Goal: Task Accomplishment & Management: Manage account settings

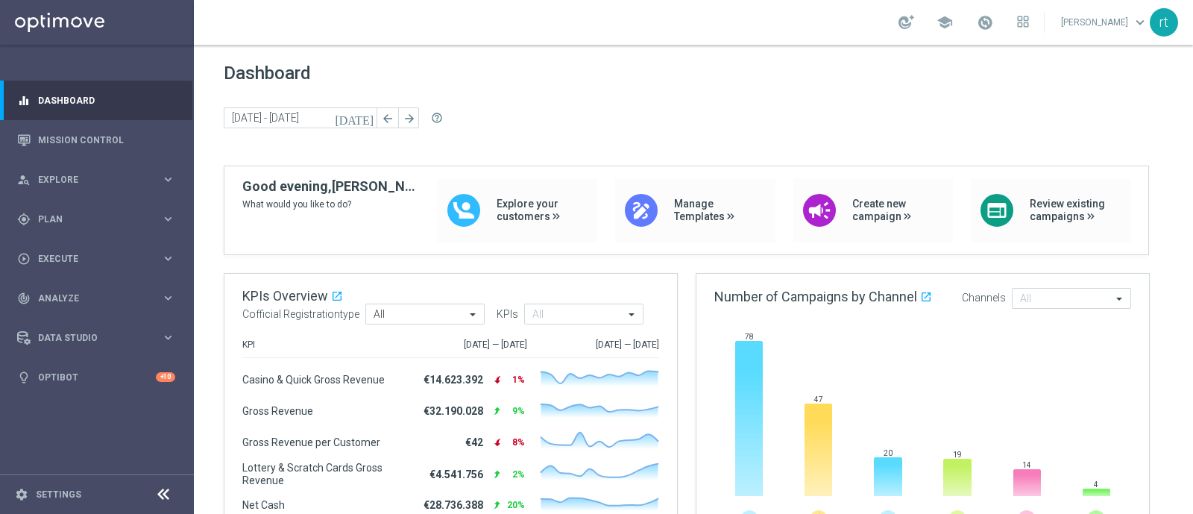
click at [510, 21] on div "school [PERSON_NAME] keyboard_arrow_down rt" at bounding box center [693, 22] width 999 height 45
click at [54, 218] on span "Plan" at bounding box center [99, 219] width 123 height 9
click at [63, 253] on link "Target Groups" at bounding box center [97, 250] width 116 height 12
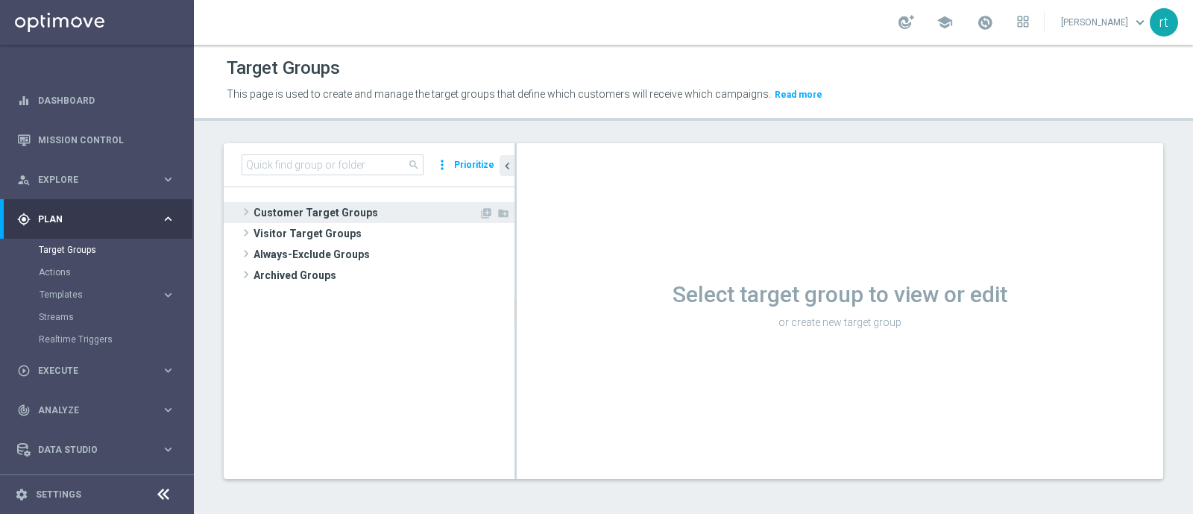
click at [377, 215] on span "Customer Target Groups" at bounding box center [365, 212] width 225 height 21
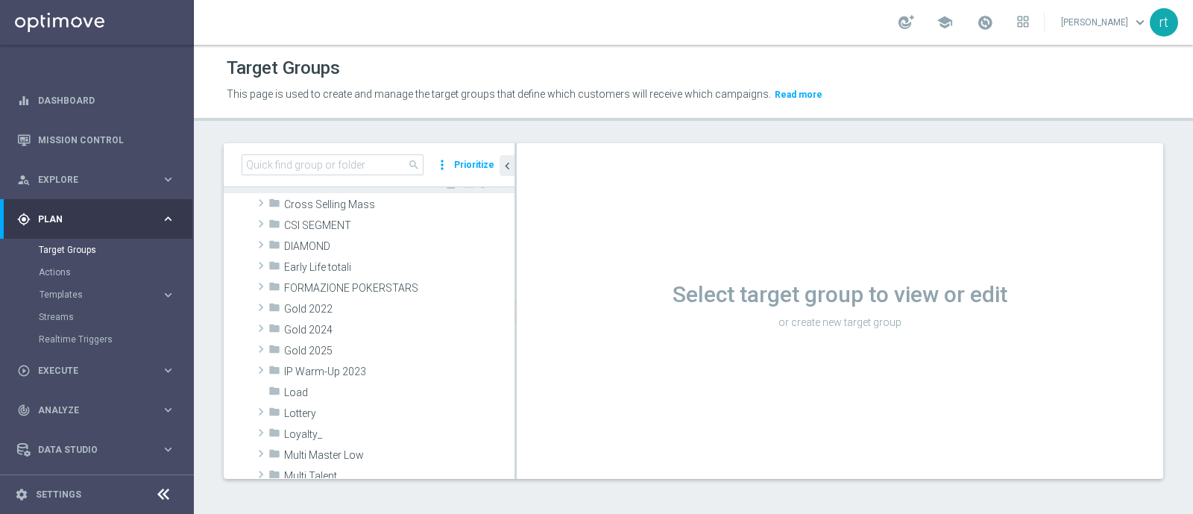
scroll to position [177, 0]
click at [301, 404] on div "folder Lottery" at bounding box center [356, 411] width 176 height 21
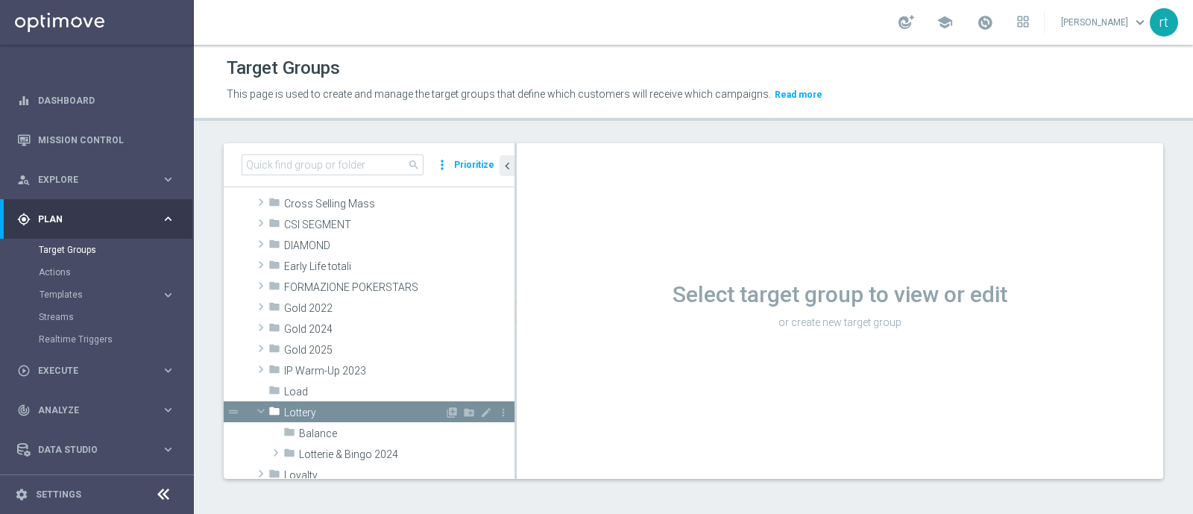
scroll to position [294, 0]
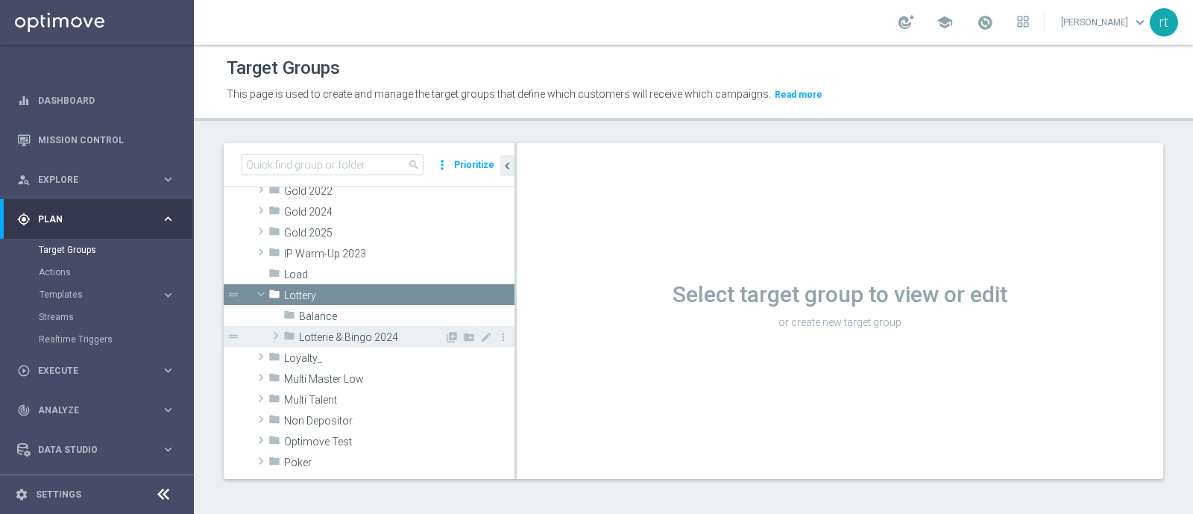
click at [335, 336] on span "Lotterie & Bingo 2024" at bounding box center [371, 337] width 145 height 13
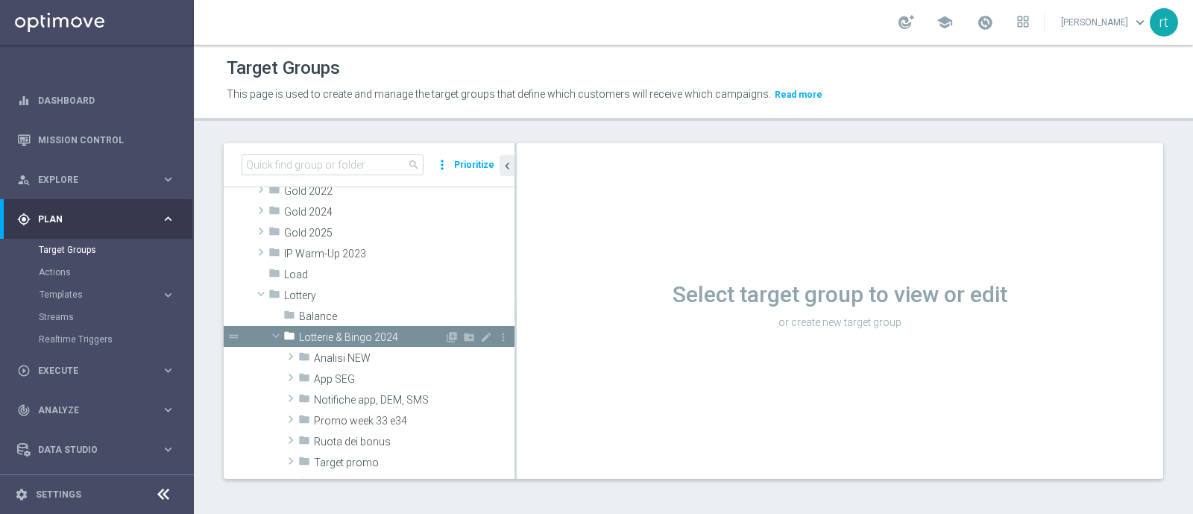
scroll to position [428, 0]
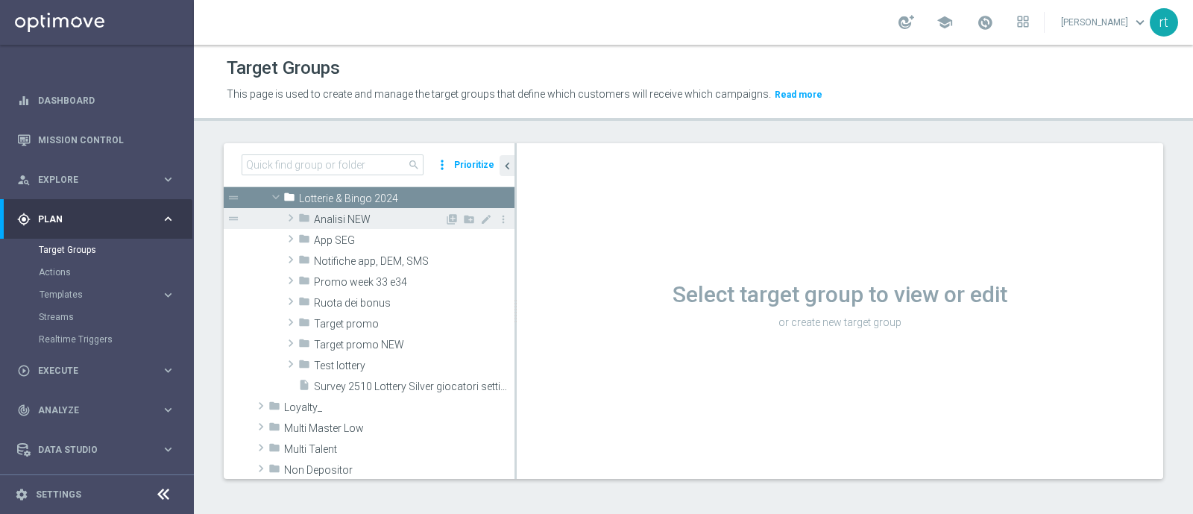
click at [343, 223] on span "Analisi NEW" at bounding box center [379, 219] width 130 height 13
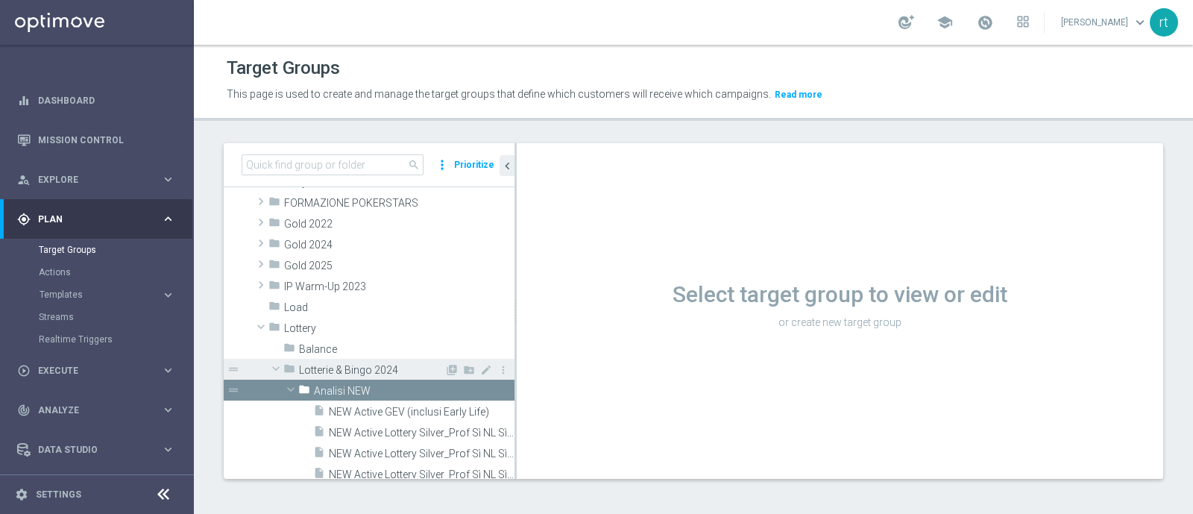
scroll to position [406, 0]
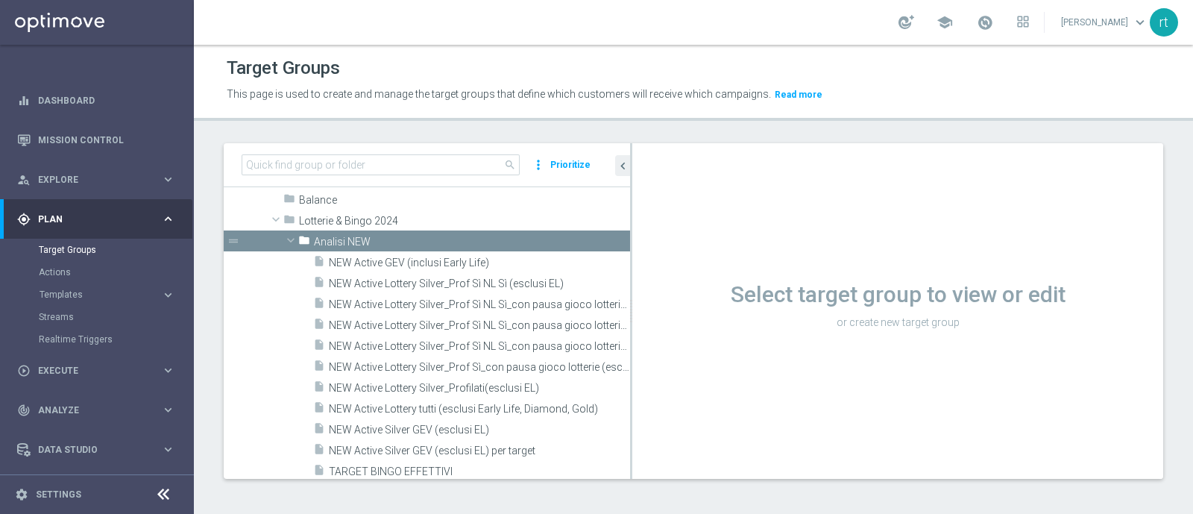
drag, startPoint x: 514, startPoint y: 362, endPoint x: 686, endPoint y: 357, distance: 171.5
click at [686, 357] on as-split "search more_vert Prioritize Customer Target Groups library_add create_new_folder" at bounding box center [693, 310] width 939 height 335
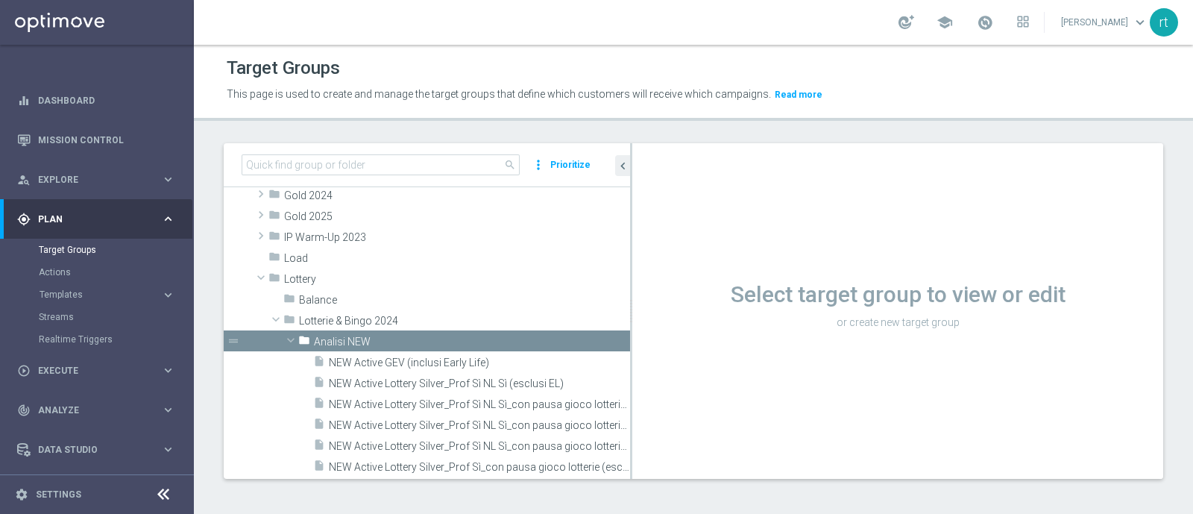
scroll to position [309, 0]
click at [383, 333] on div "folder Analisi NEW" at bounding box center [429, 342] width 262 height 21
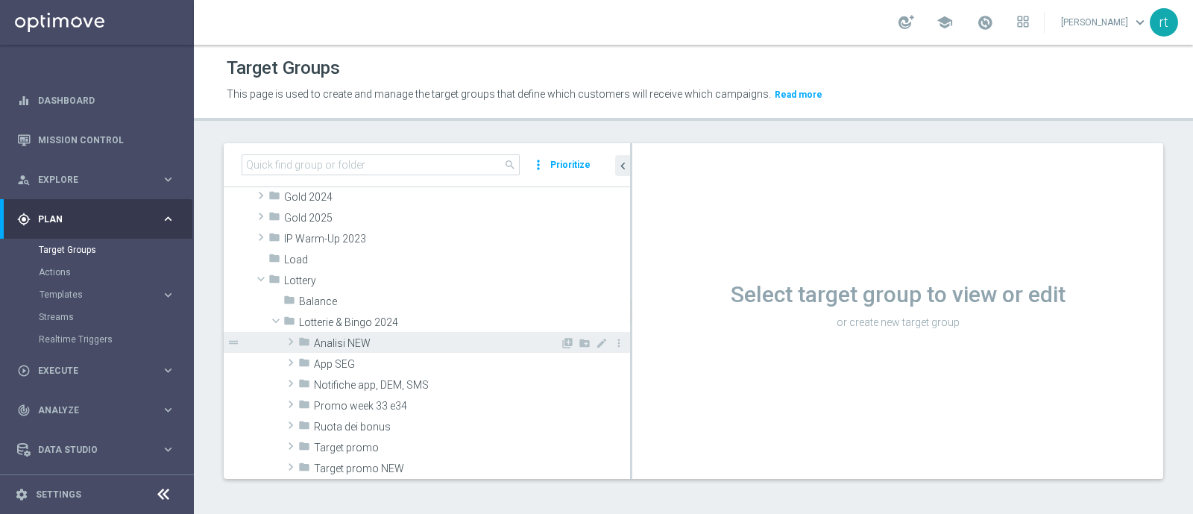
scroll to position [417, 0]
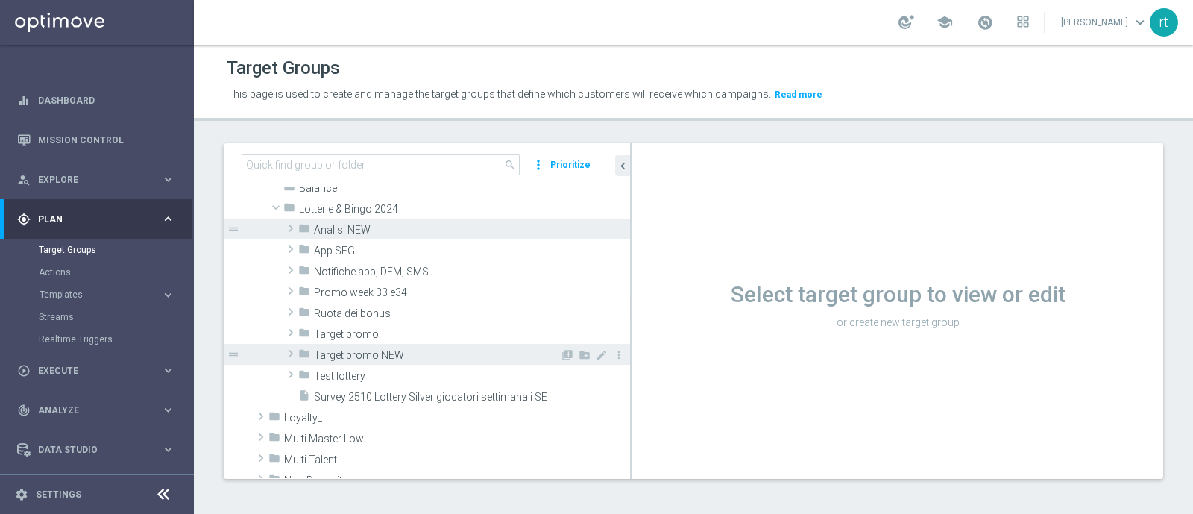
click at [371, 349] on span "Target promo NEW" at bounding box center [437, 355] width 246 height 13
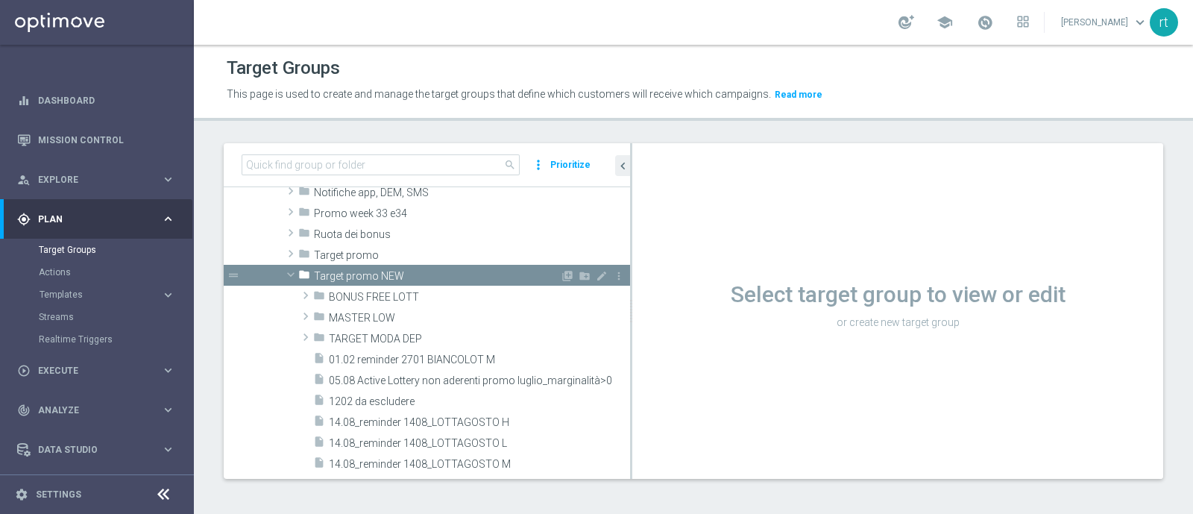
scroll to position [500, 0]
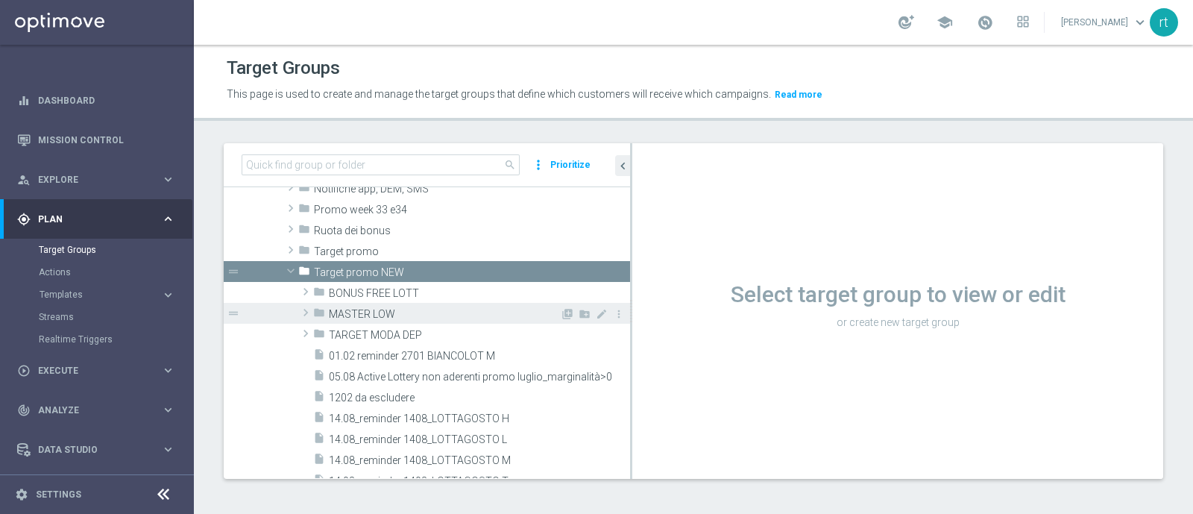
click at [371, 308] on span "MASTER LOW" at bounding box center [444, 314] width 231 height 13
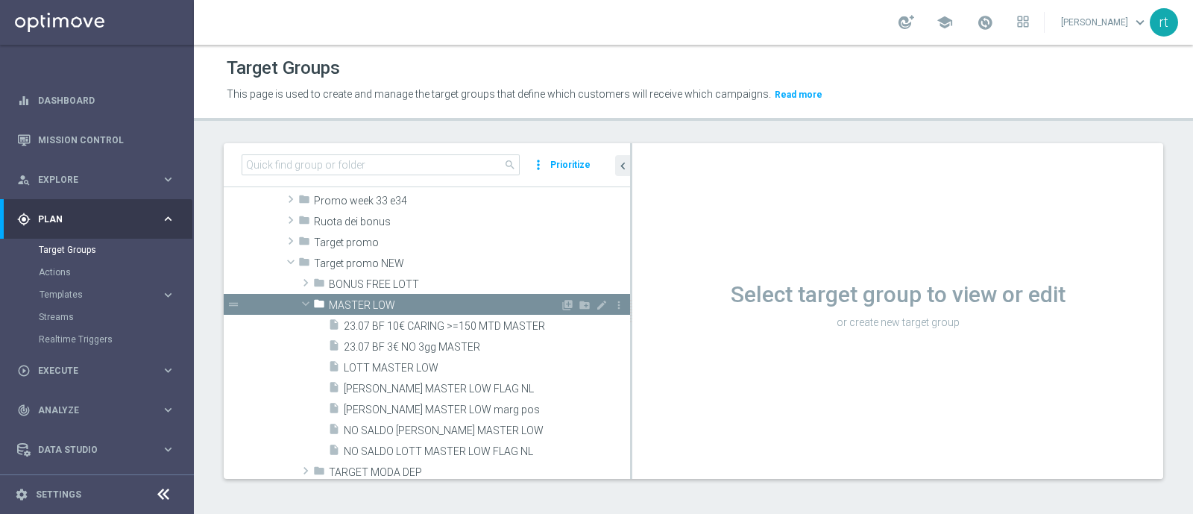
scroll to position [618, 0]
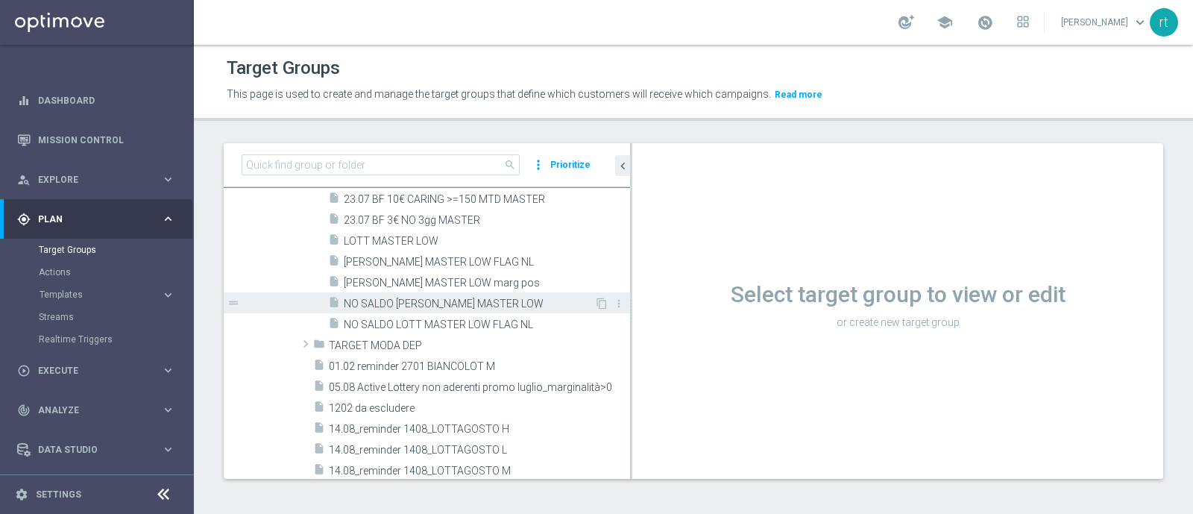
click at [390, 304] on span "NO SALDO [PERSON_NAME] MASTER LOW" at bounding box center [469, 303] width 250 height 13
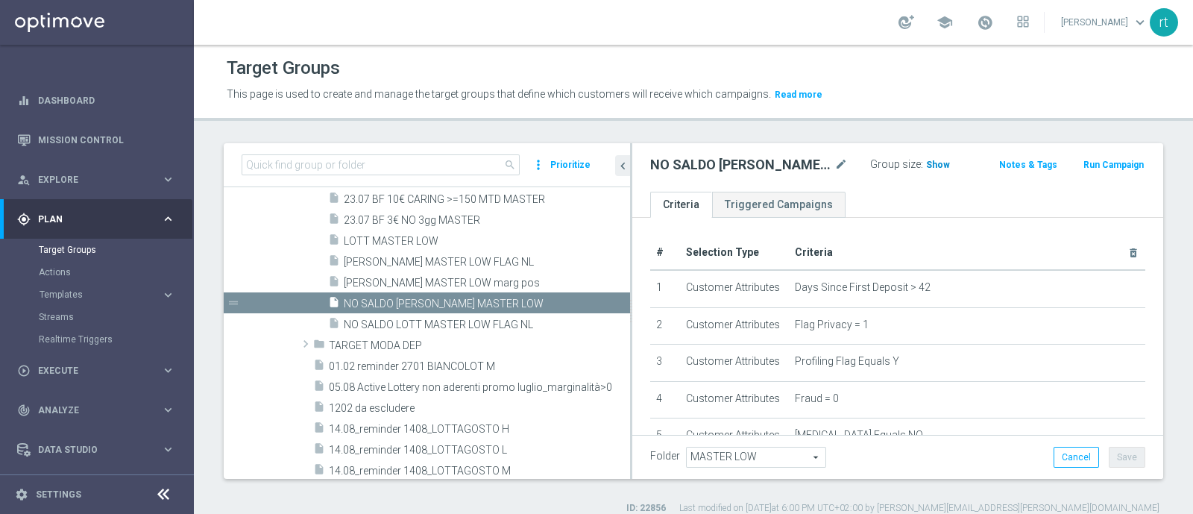
click at [924, 171] on h3 "Show" at bounding box center [937, 165] width 27 height 16
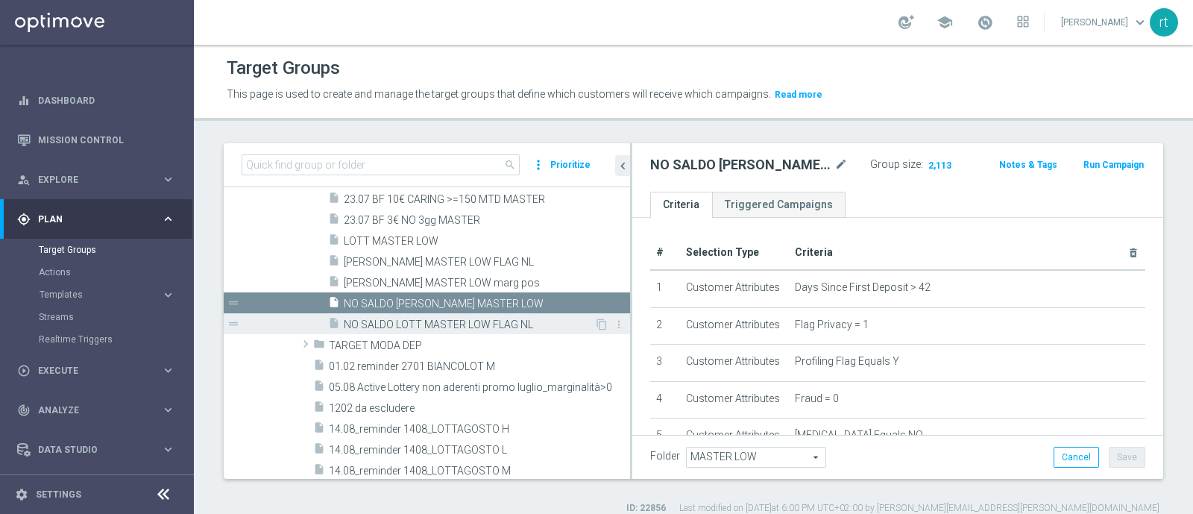
click at [476, 325] on span "NO SALDO LOTT MASTER LOW FLAG NL" at bounding box center [469, 324] width 250 height 13
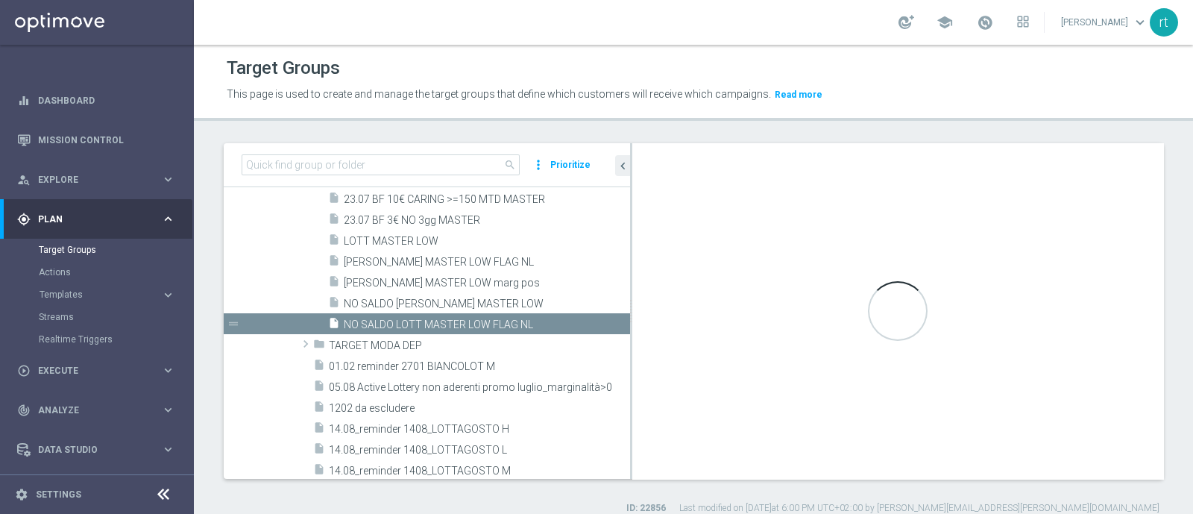
type textarea "(1 and 2 and 3 and 4 and 5 and 6 and 7 and 8 and 12 and 14 and 15 and 16 and 17…"
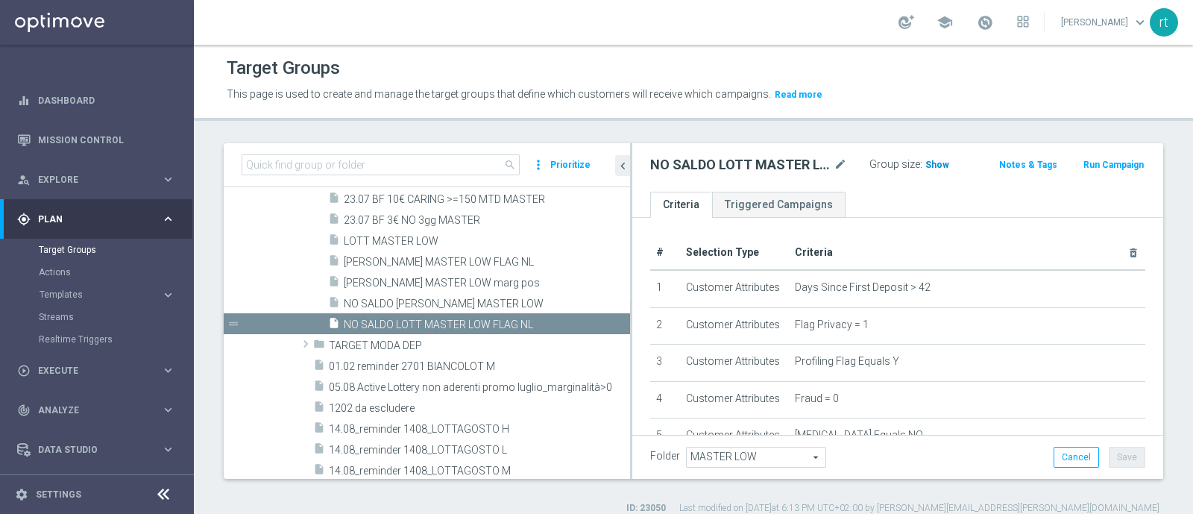
click at [925, 163] on span "Show" at bounding box center [937, 165] width 24 height 10
